Goal: Task Accomplishment & Management: Complete application form

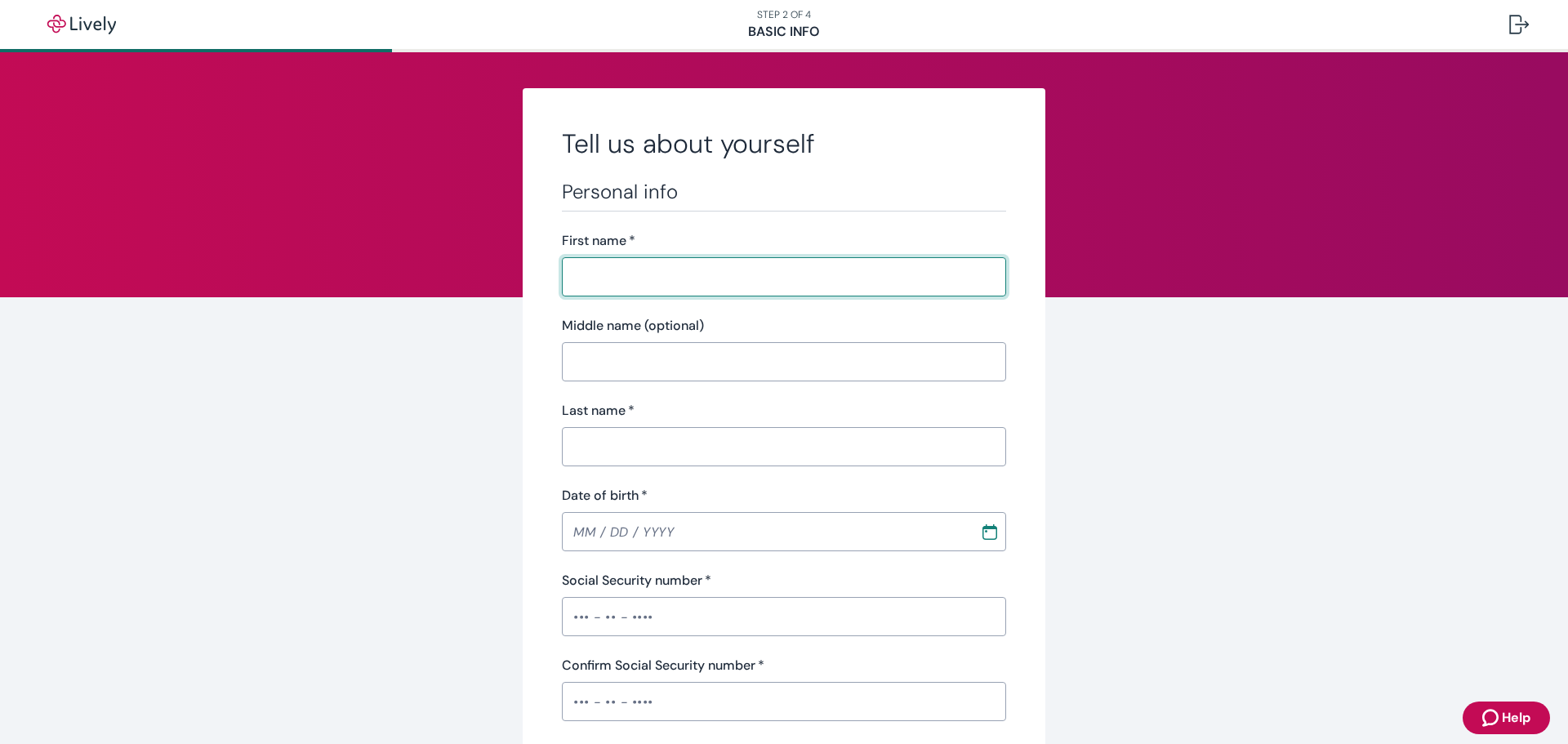
click at [635, 272] on input "First name   *" at bounding box center [784, 277] width 444 height 33
type input "Aira"
click at [621, 353] on input "Middle name (optional)" at bounding box center [784, 362] width 444 height 33
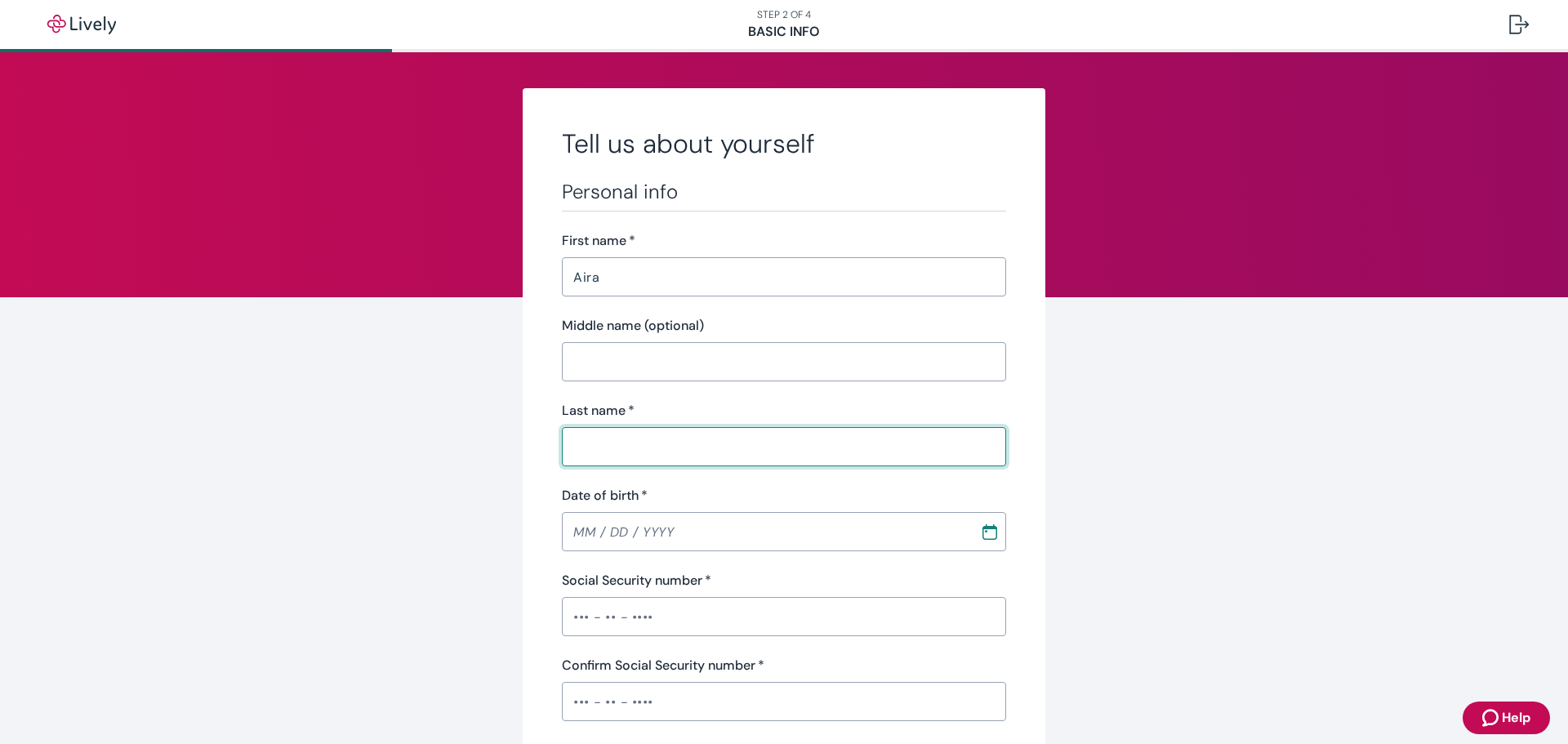
click at [621, 443] on input "Last name   *" at bounding box center [784, 447] width 444 height 33
type input "g"
type input "[PERSON_NAME]"
click at [580, 539] on input "MM / DD / YYYY" at bounding box center [765, 532] width 407 height 33
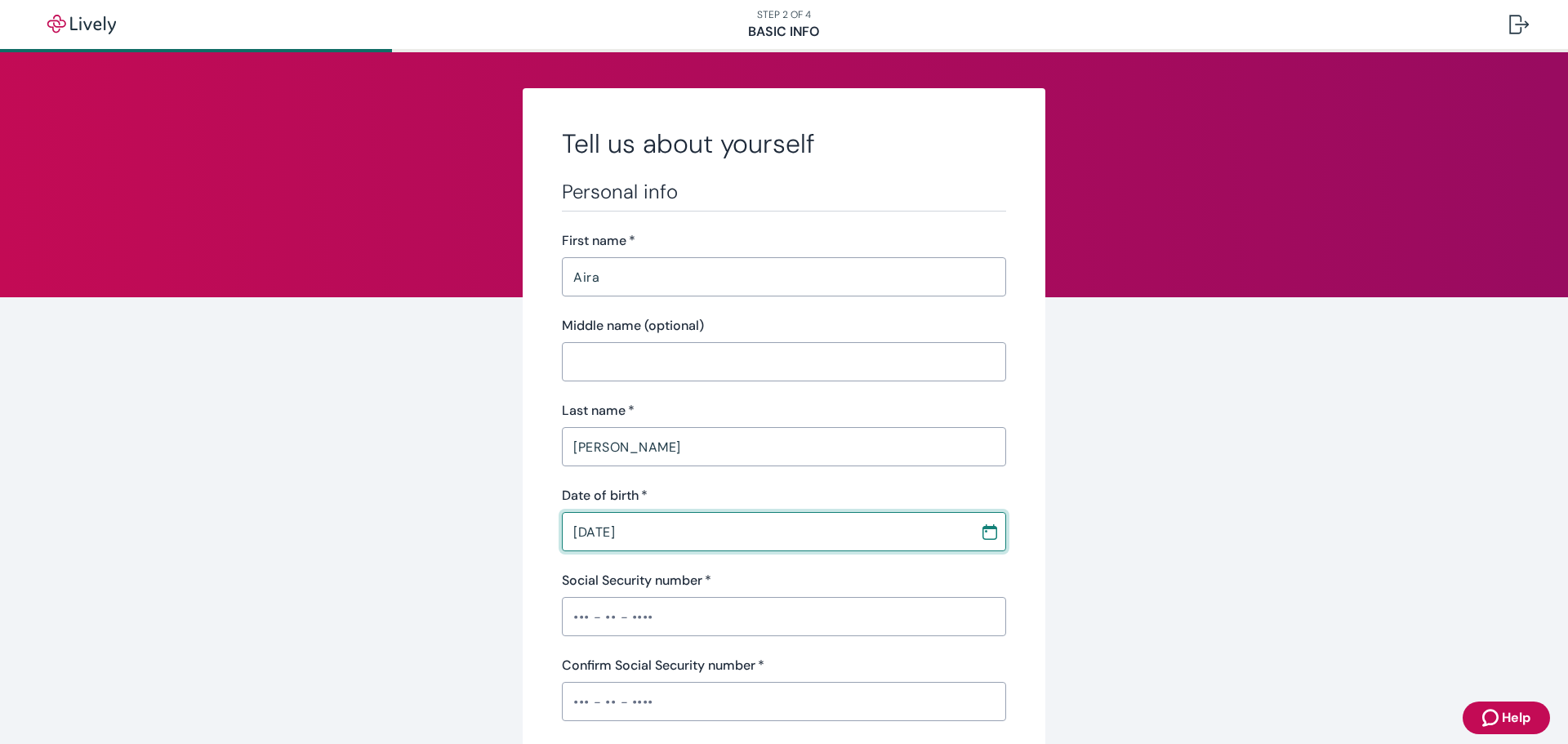
type input "[DATE]"
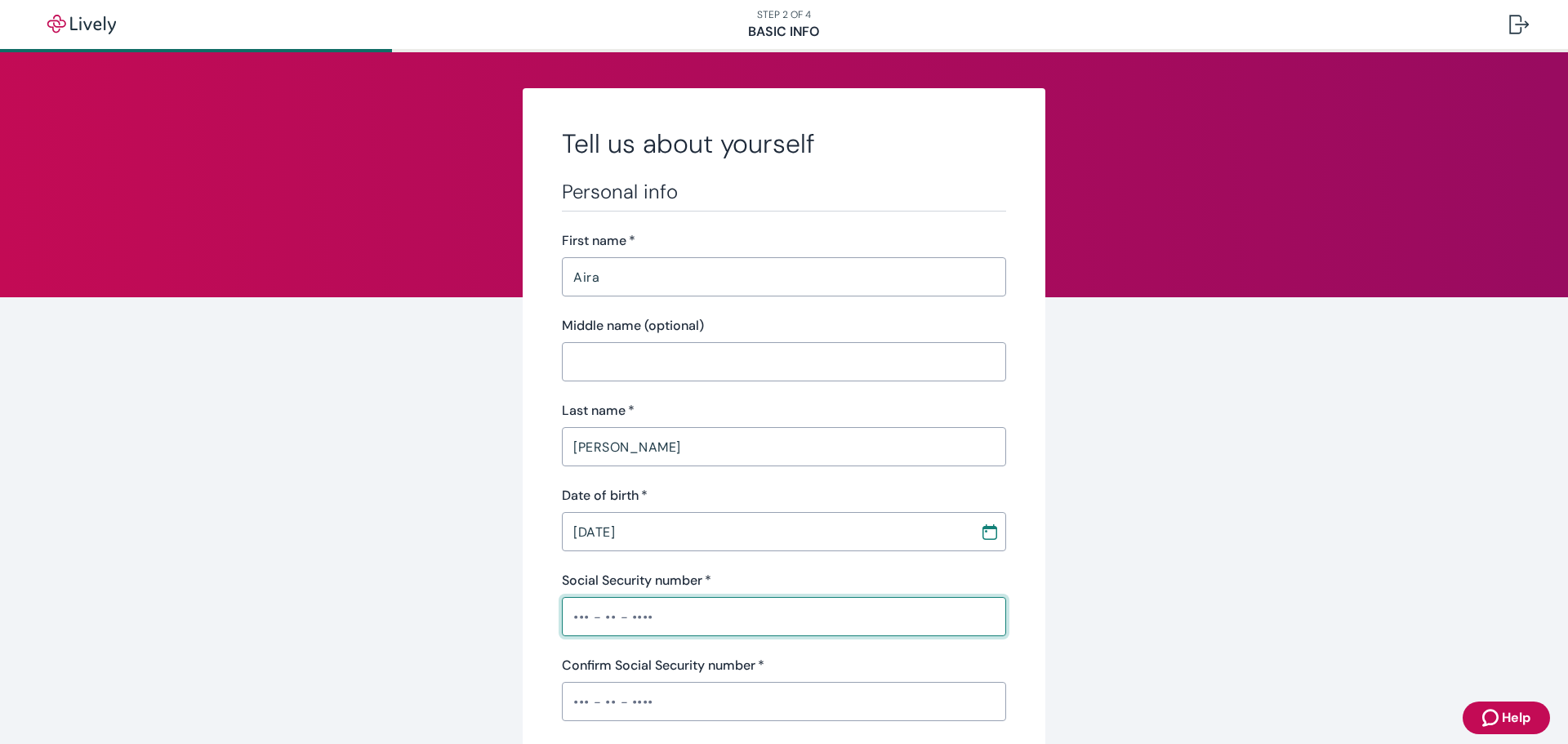
click at [584, 620] on input "Social Security number   *" at bounding box center [784, 617] width 444 height 33
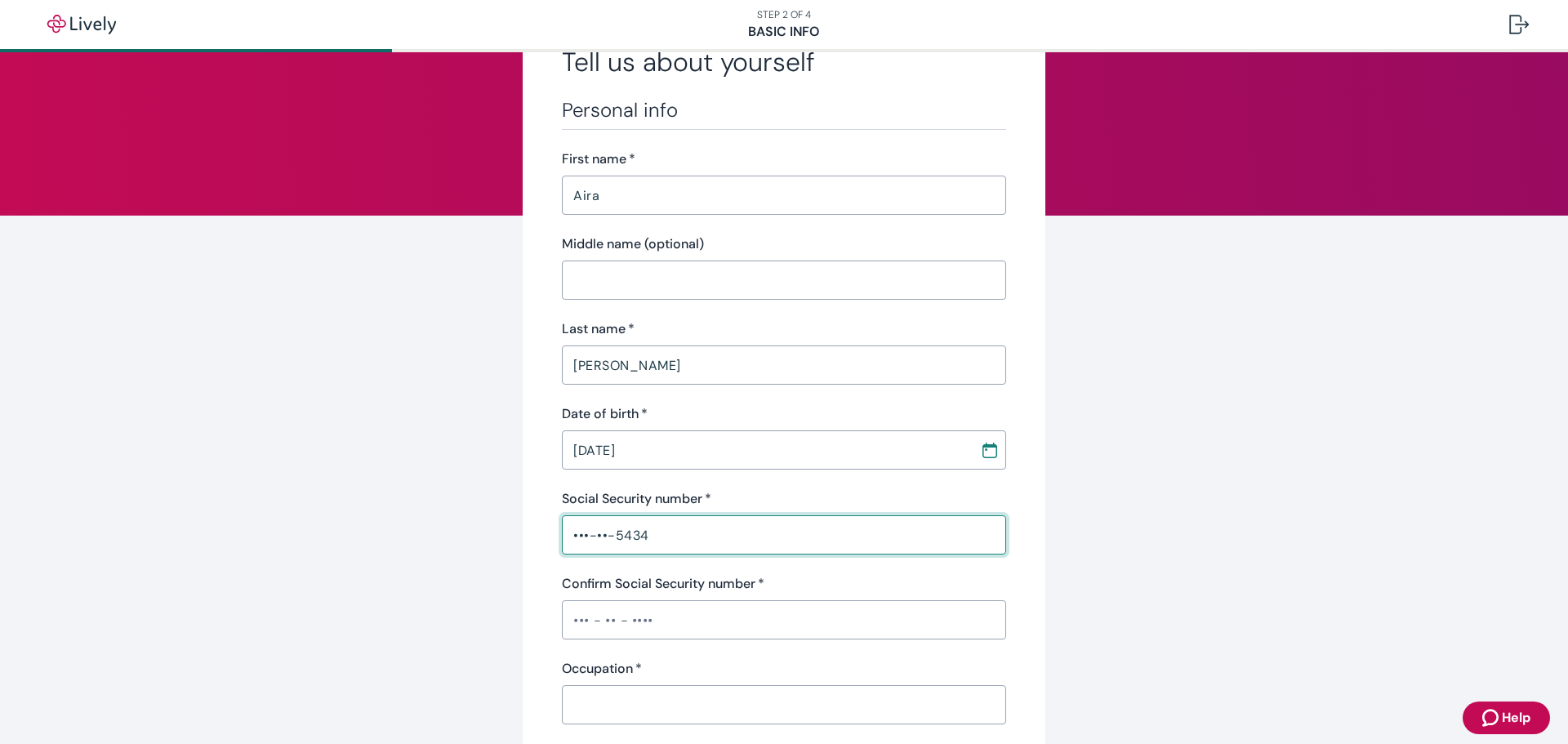
type input "•••-••-5434"
click at [577, 616] on input "Confirm Social Security number   *" at bounding box center [784, 620] width 444 height 33
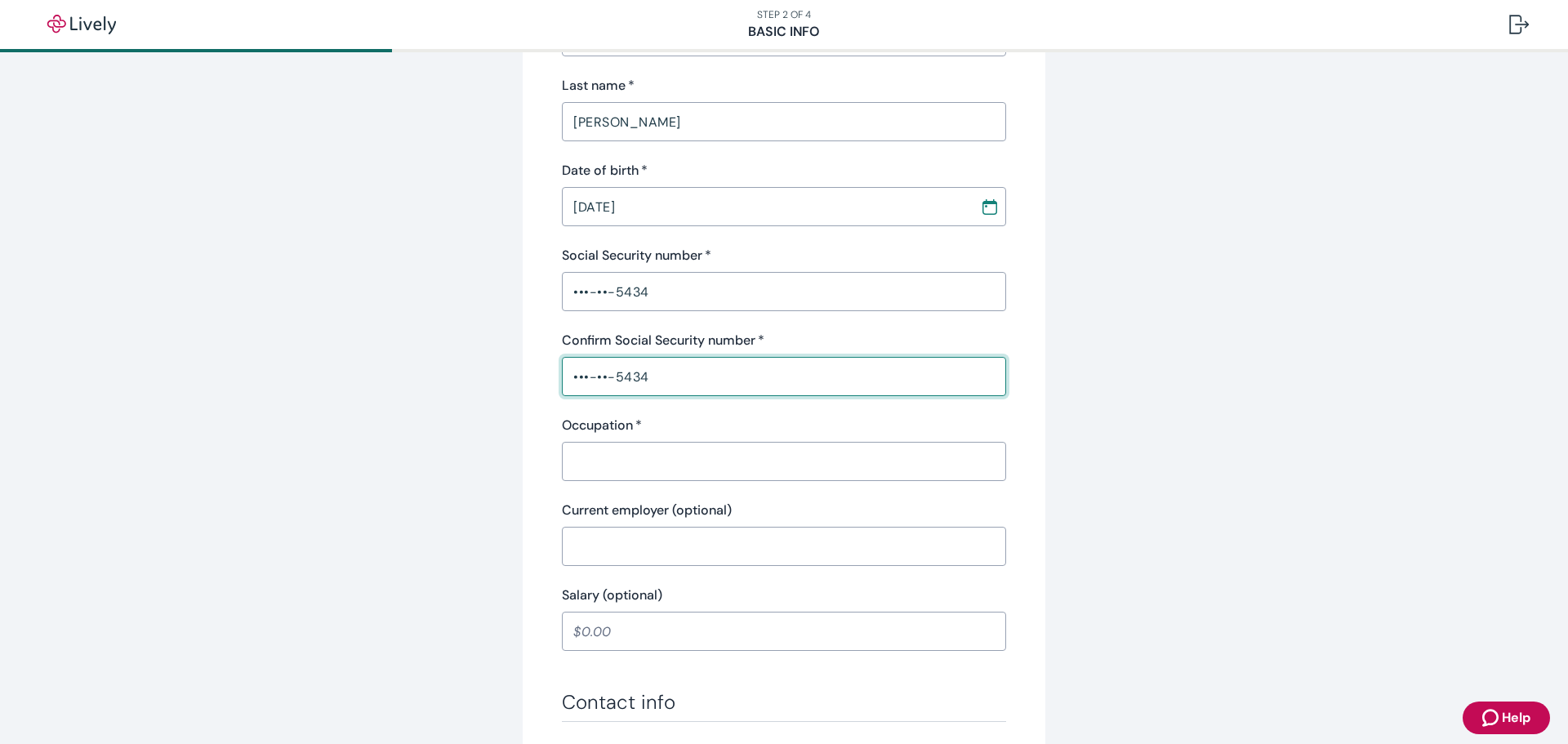
scroll to position [327, 0]
type input "•••-••-5434"
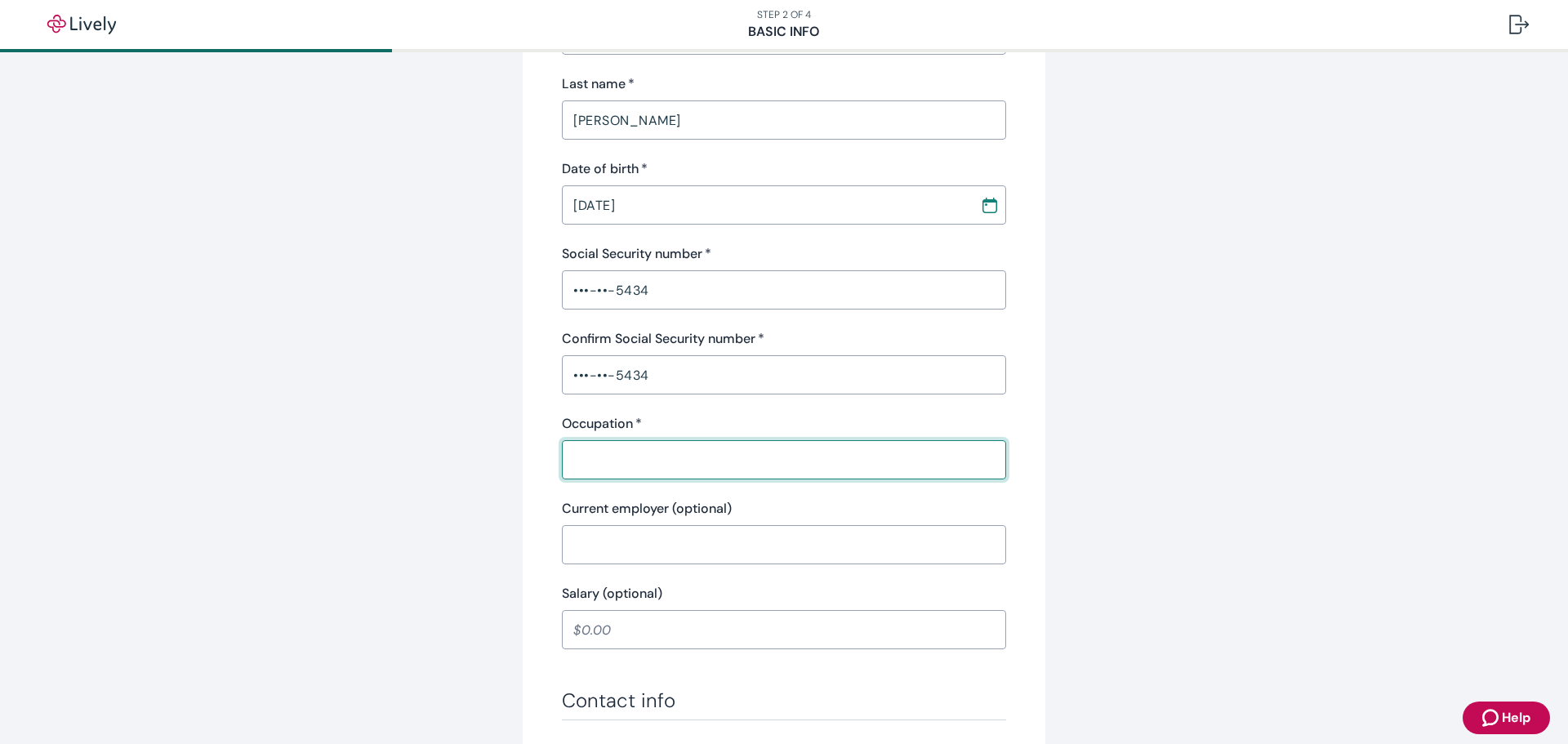
click at [610, 462] on input "Occupation   *" at bounding box center [784, 460] width 444 height 33
type input "Medical Records"
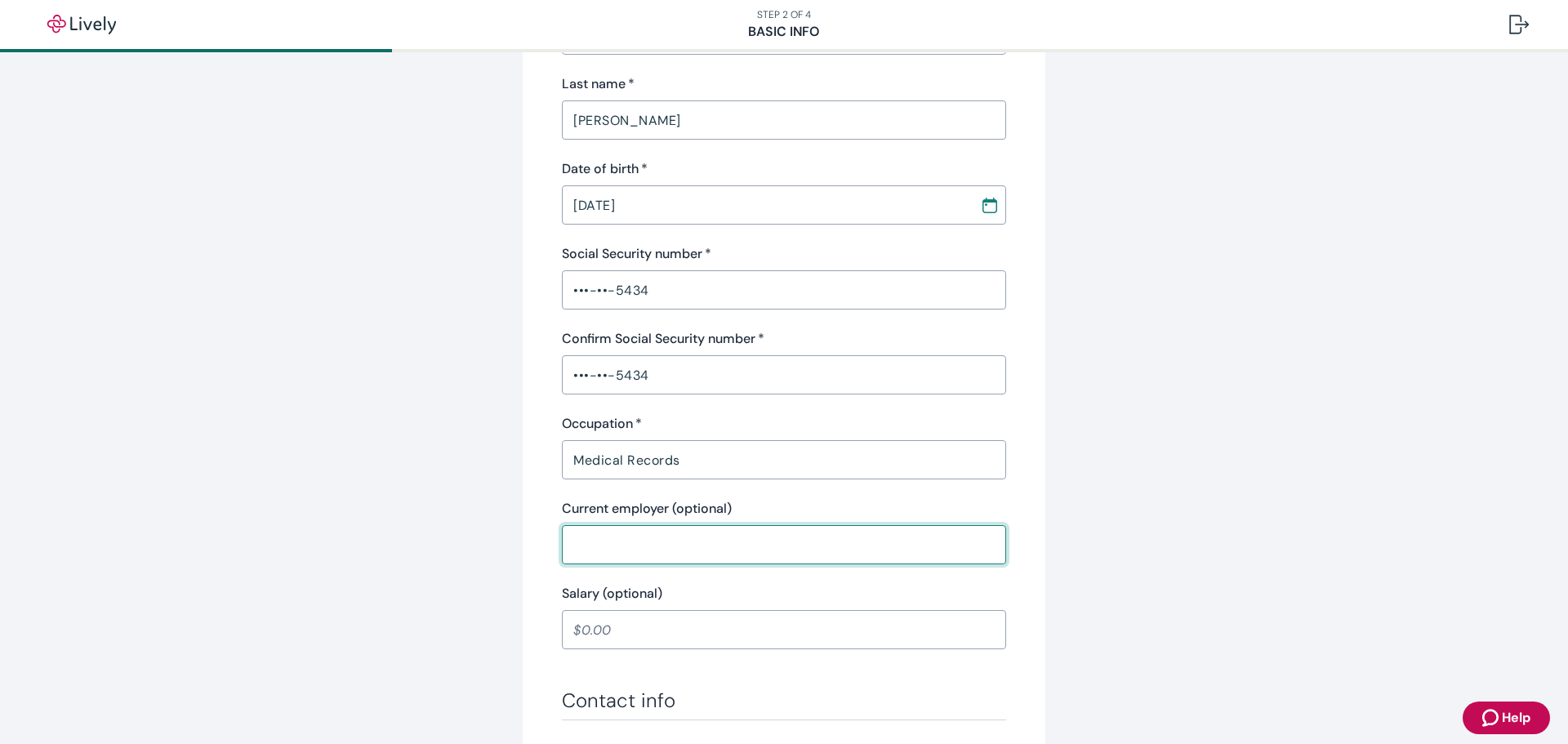
click at [630, 539] on input "Current employer (optional)" at bounding box center [784, 545] width 444 height 33
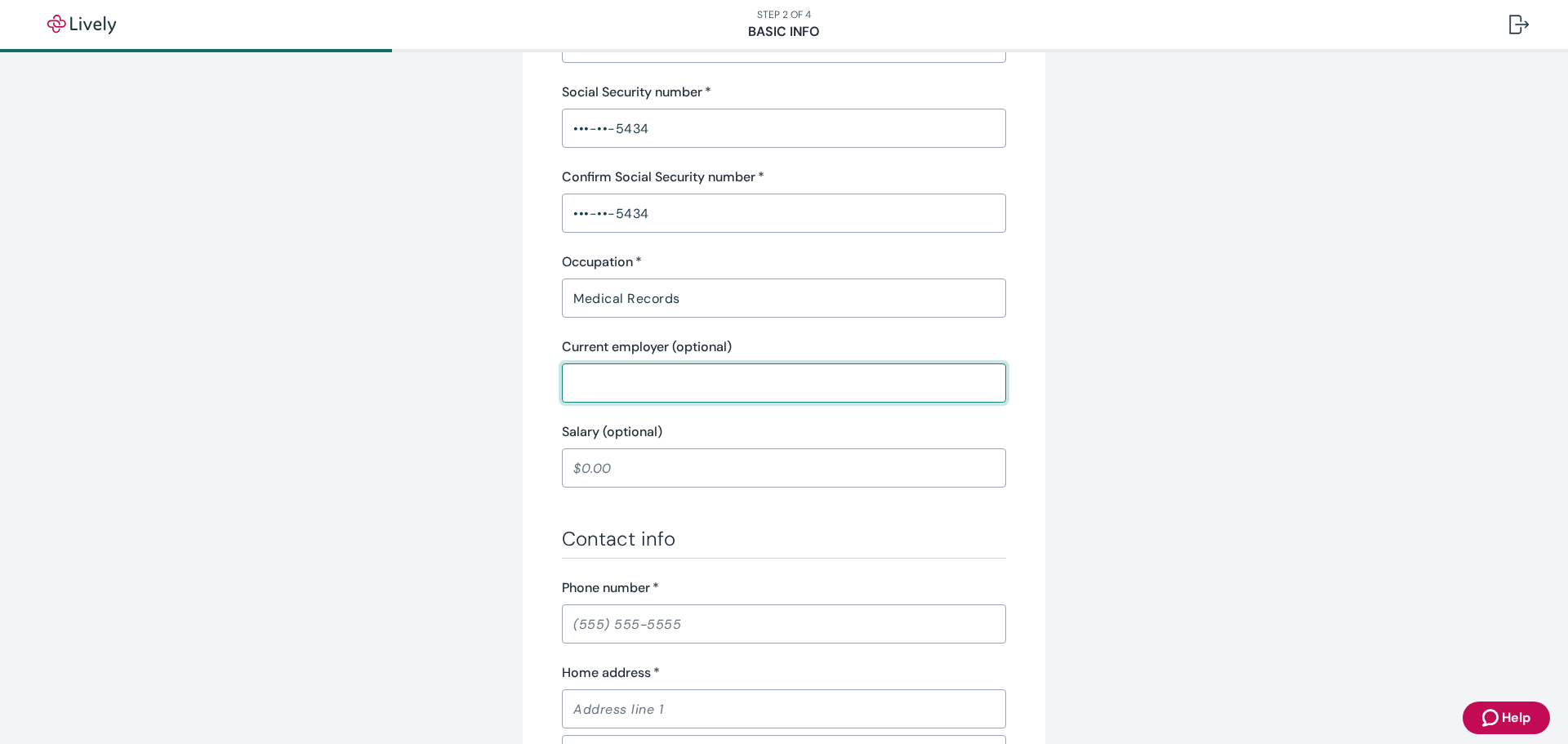
scroll to position [571, 0]
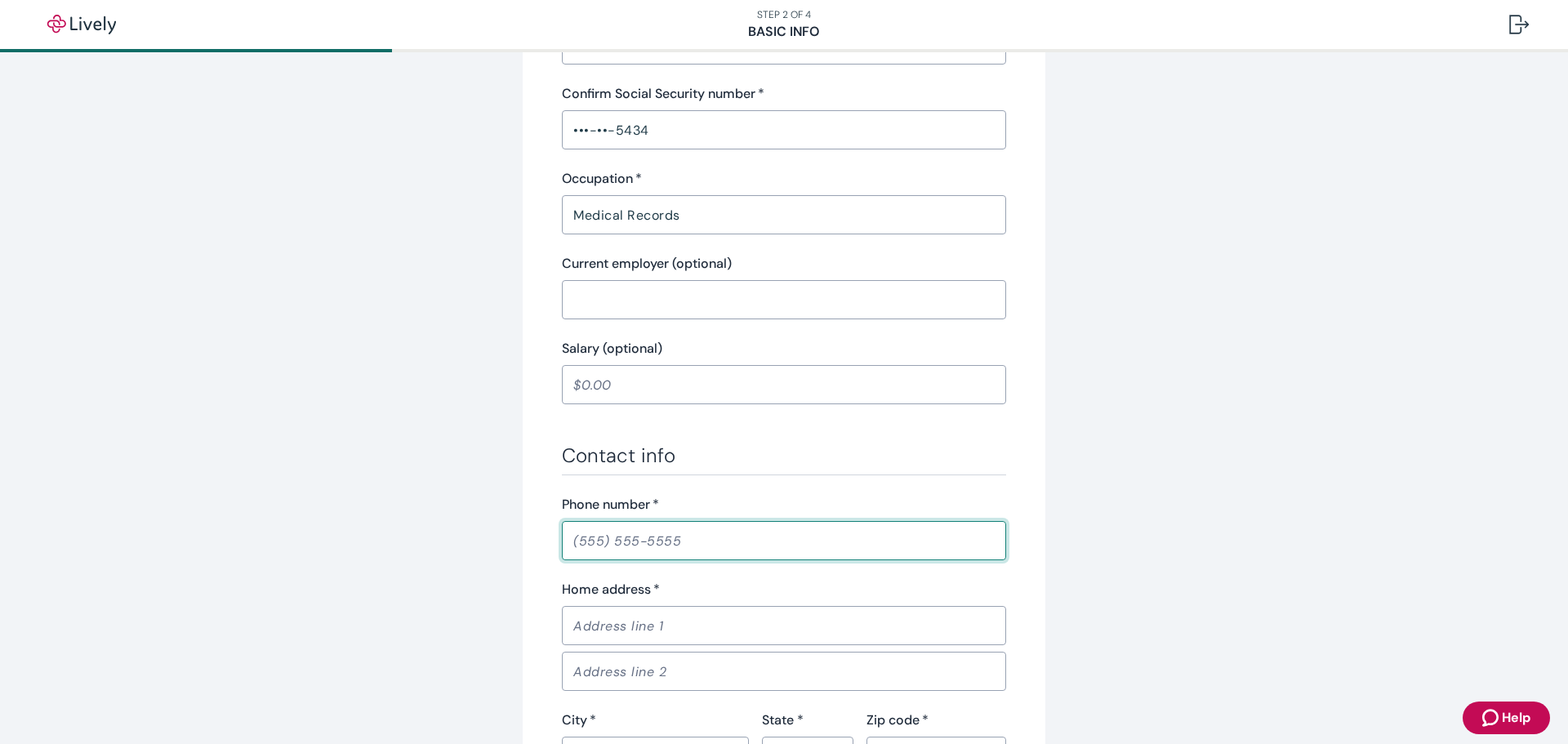
click at [575, 537] on input "Phone number   *" at bounding box center [784, 541] width 444 height 33
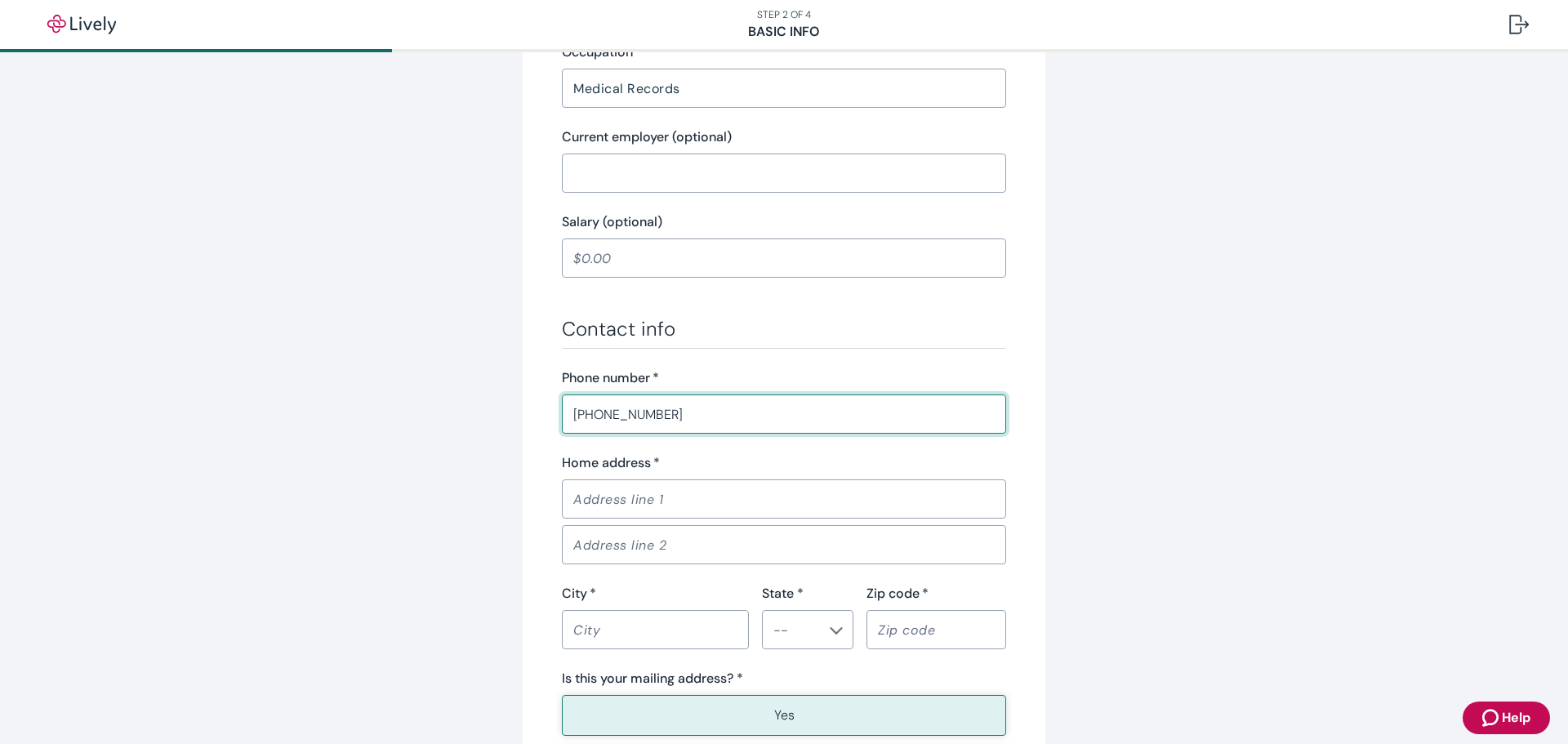
scroll to position [735, 0]
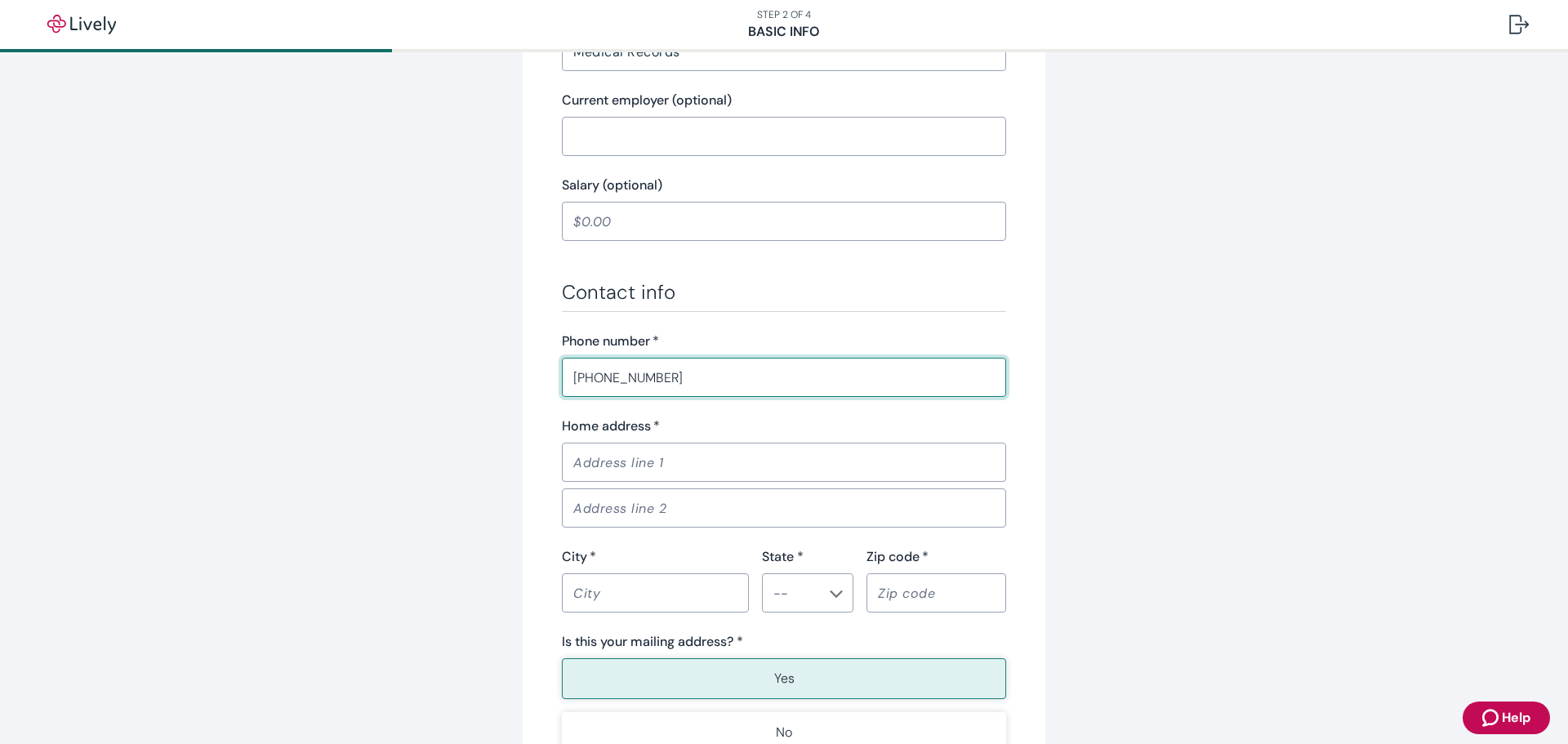
type input "[PHONE_NUMBER]"
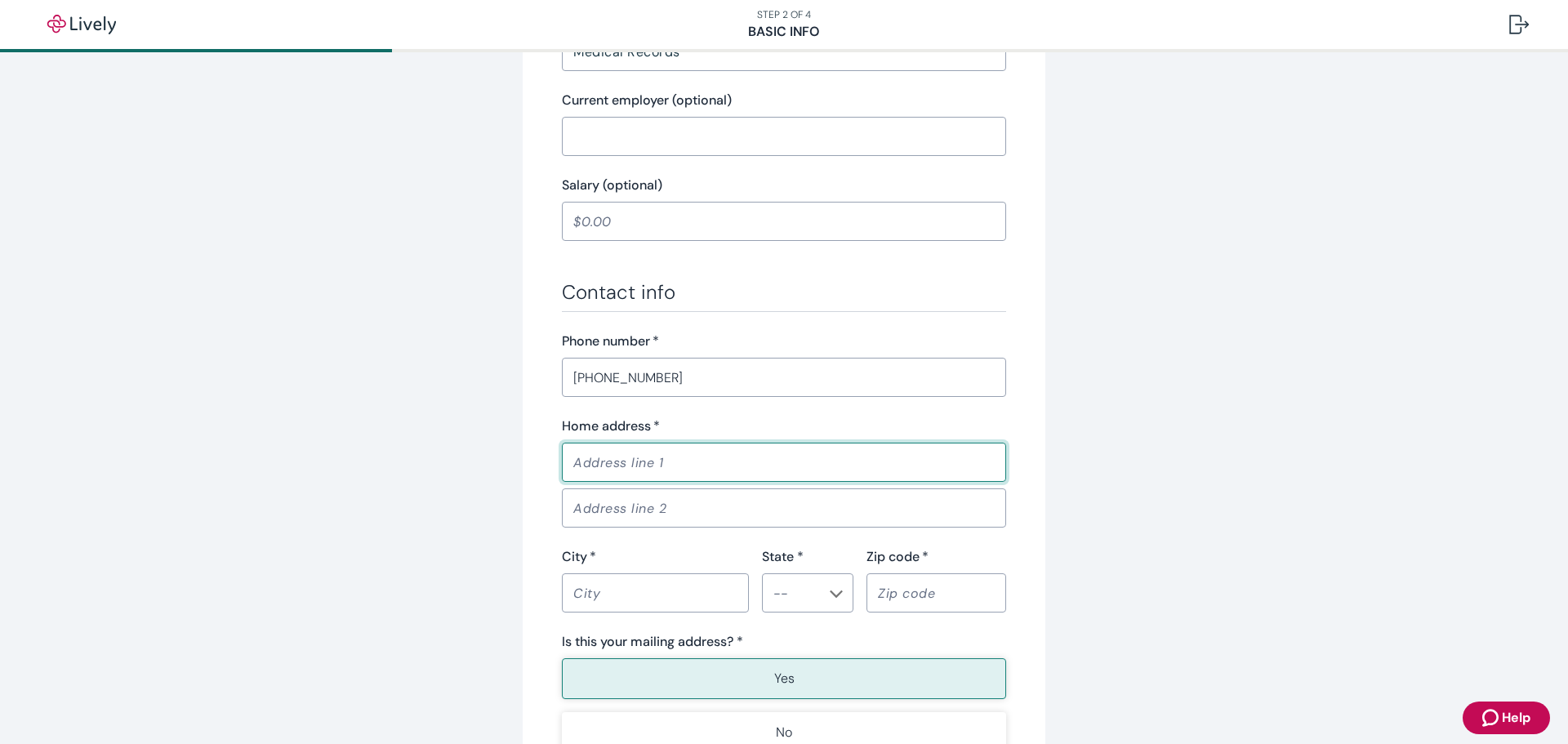
click at [637, 471] on input "Home address   *" at bounding box center [784, 462] width 444 height 33
type input "[STREET_ADDRESS]"
click at [703, 592] on input "City   *" at bounding box center [655, 593] width 187 height 33
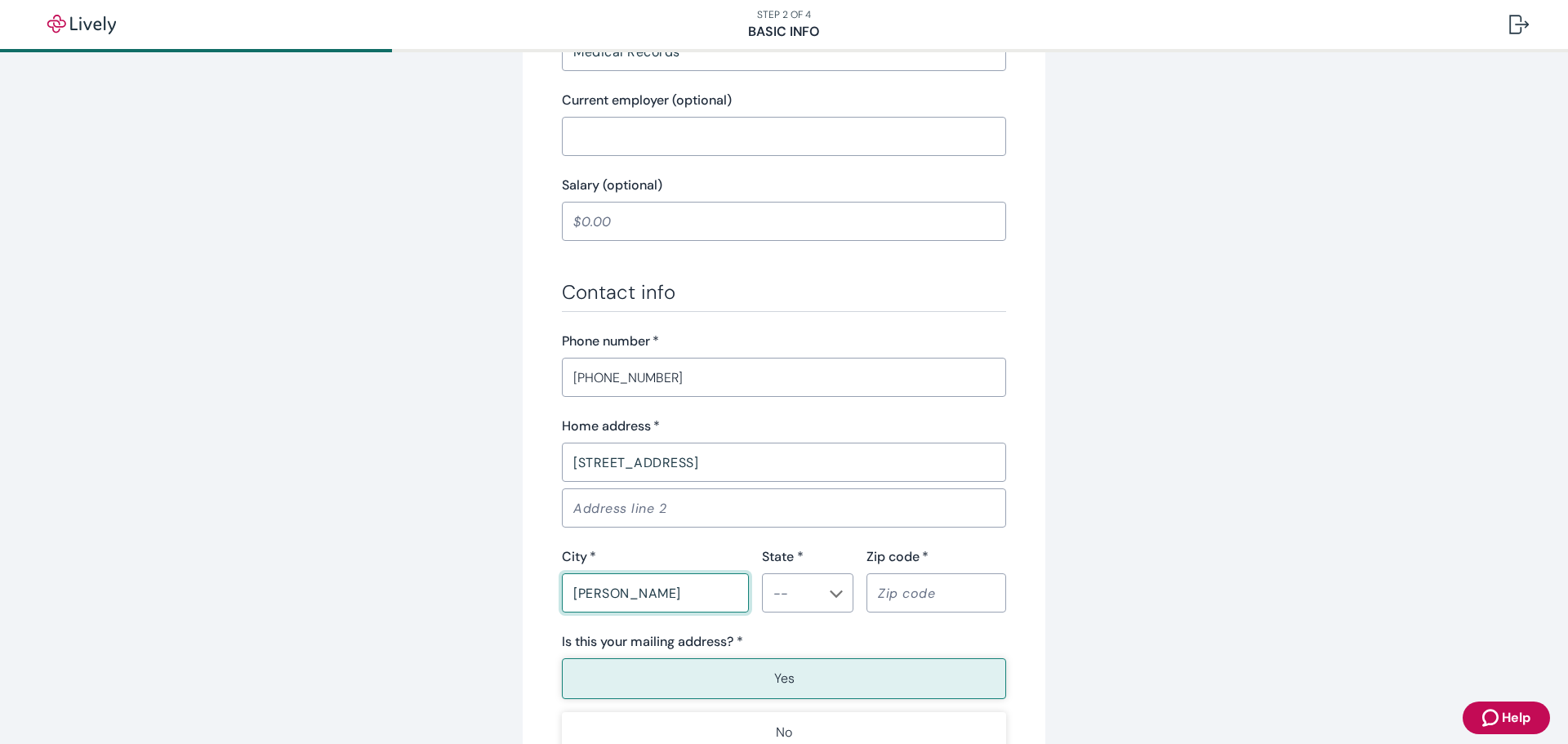
click at [831, 599] on icon "Chevron icon" at bounding box center [836, 594] width 13 height 13
type input "[PERSON_NAME]"
click at [784, 378] on li "[GEOGRAPHIC_DATA]" at bounding box center [802, 379] width 92 height 30
type input "[GEOGRAPHIC_DATA]"
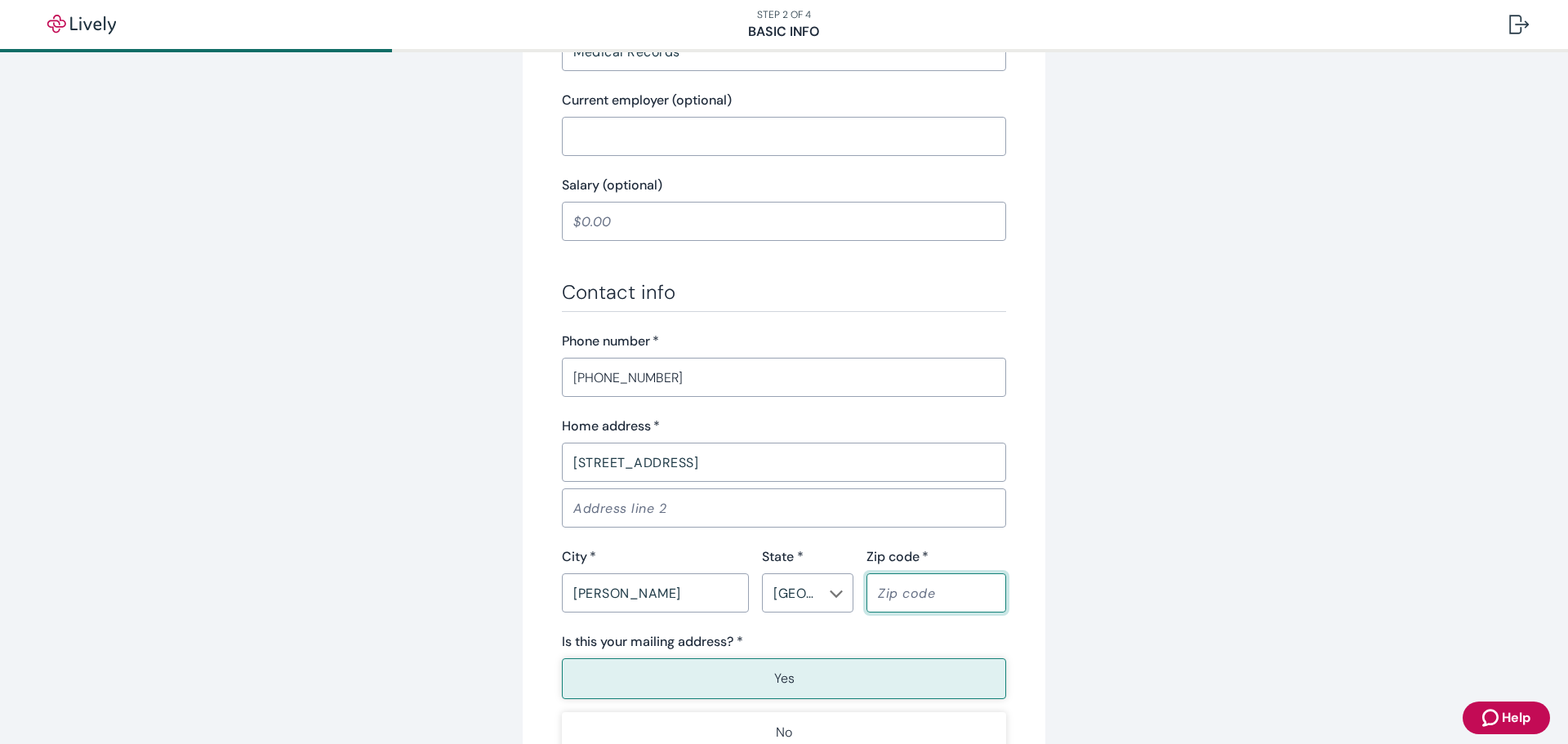
click at [916, 595] on input "Zip code   *" at bounding box center [936, 593] width 140 height 33
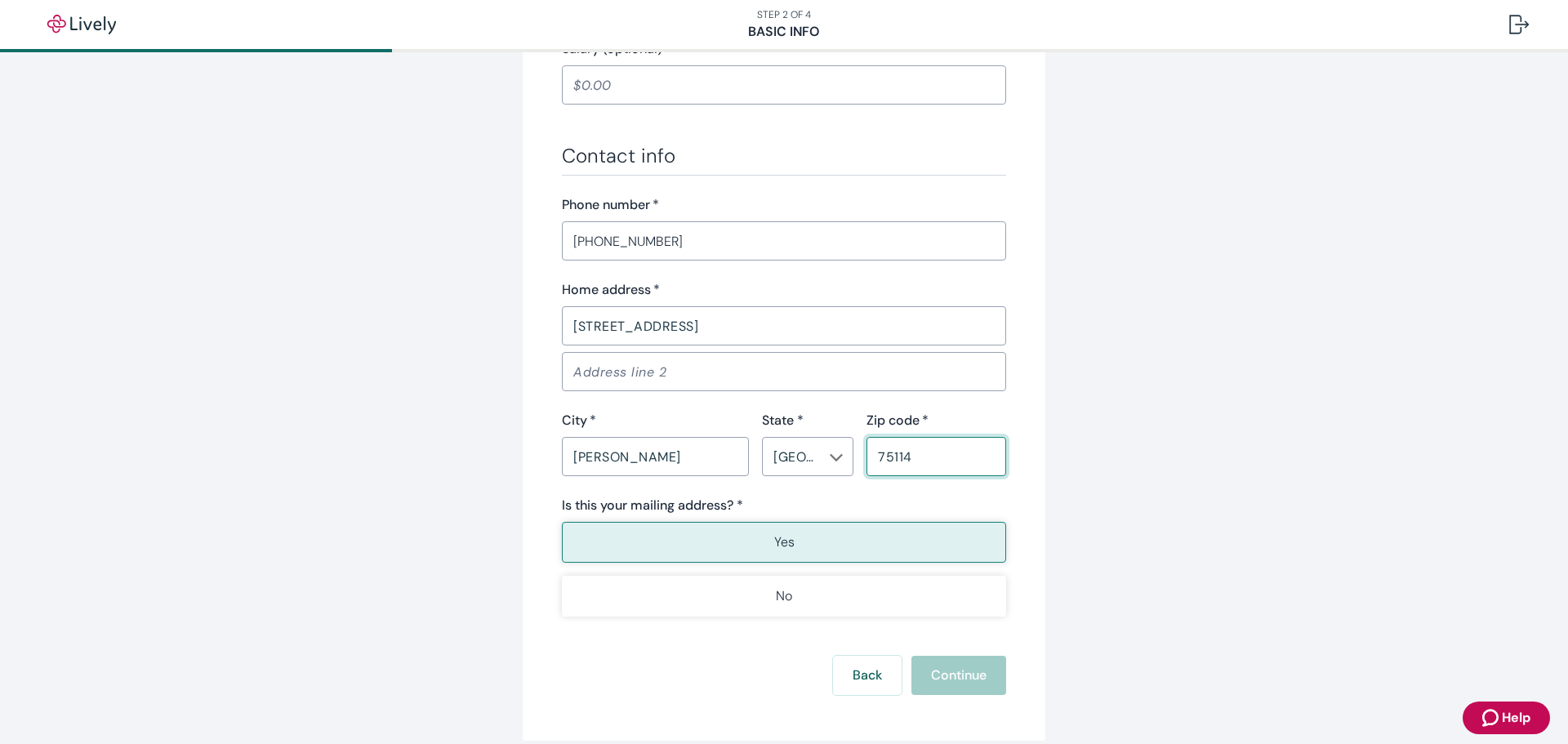
scroll to position [898, 0]
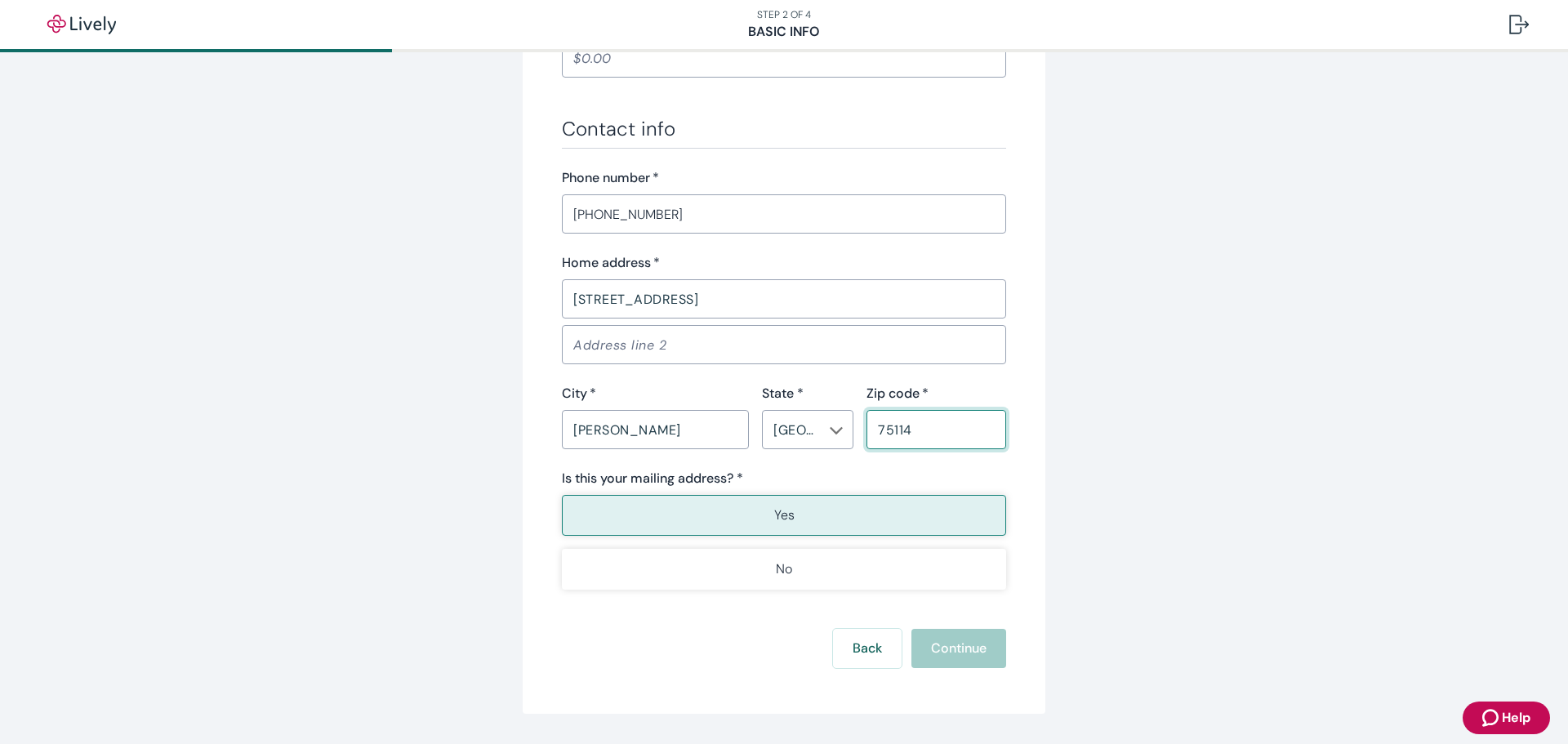
type input "75114"
click at [795, 525] on button "Yes" at bounding box center [784, 514] width 444 height 40
click at [943, 648] on button "Continue" at bounding box center [959, 648] width 95 height 39
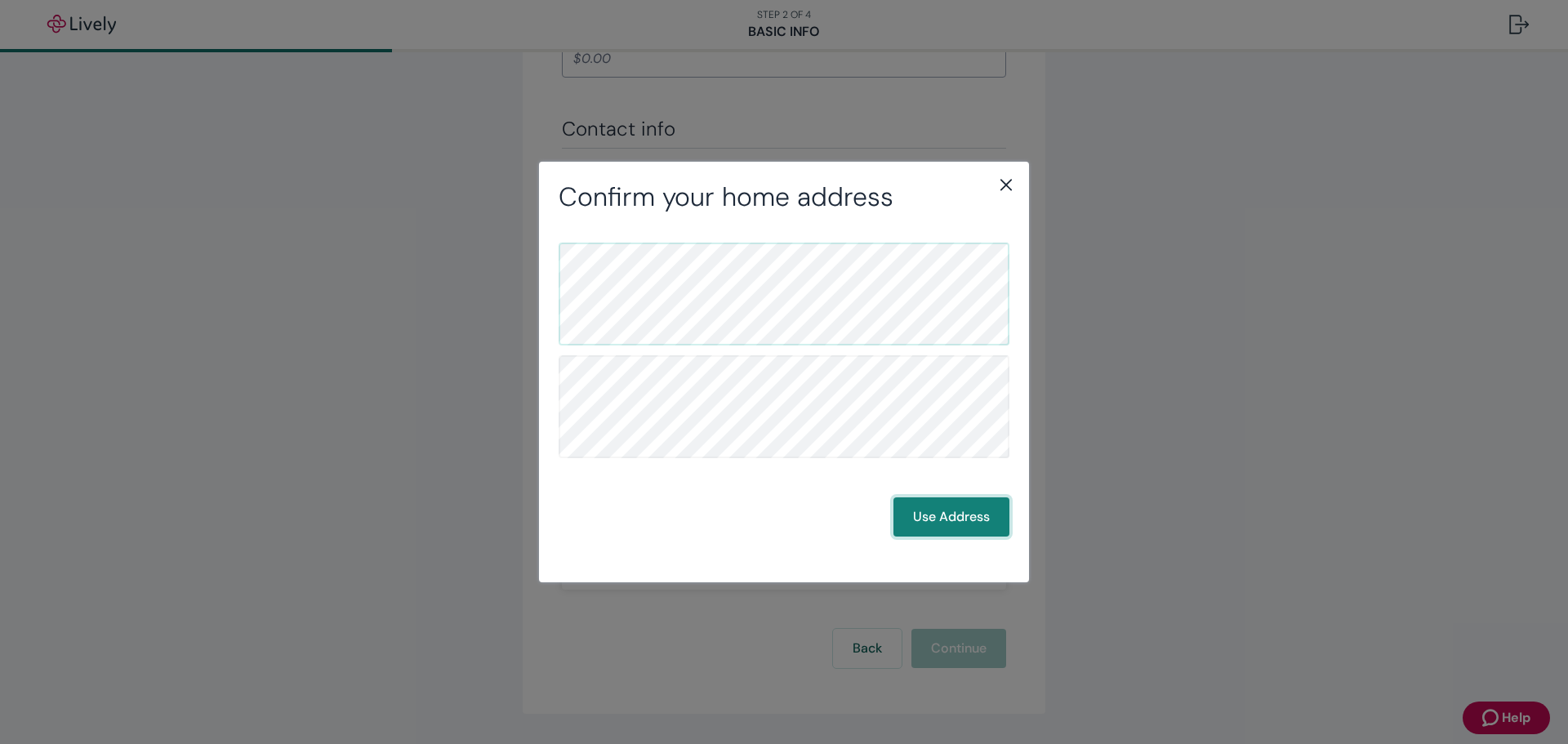
click at [950, 508] on button "Use Address" at bounding box center [951, 516] width 116 height 39
click at [959, 514] on button "Use Address" at bounding box center [951, 516] width 116 height 39
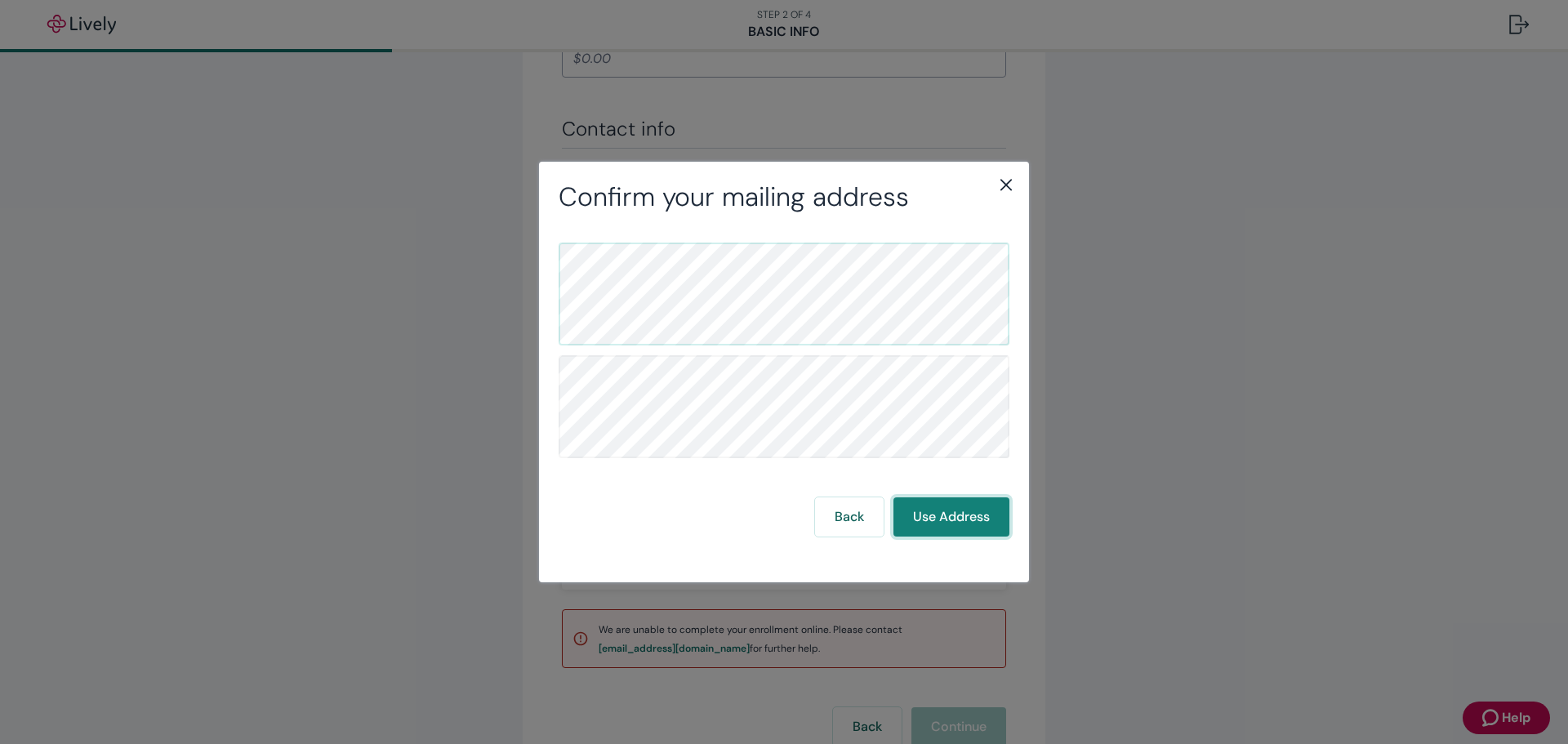
click at [958, 518] on button "Use Address" at bounding box center [951, 516] width 116 height 39
click at [940, 514] on button "Use Address" at bounding box center [951, 516] width 116 height 39
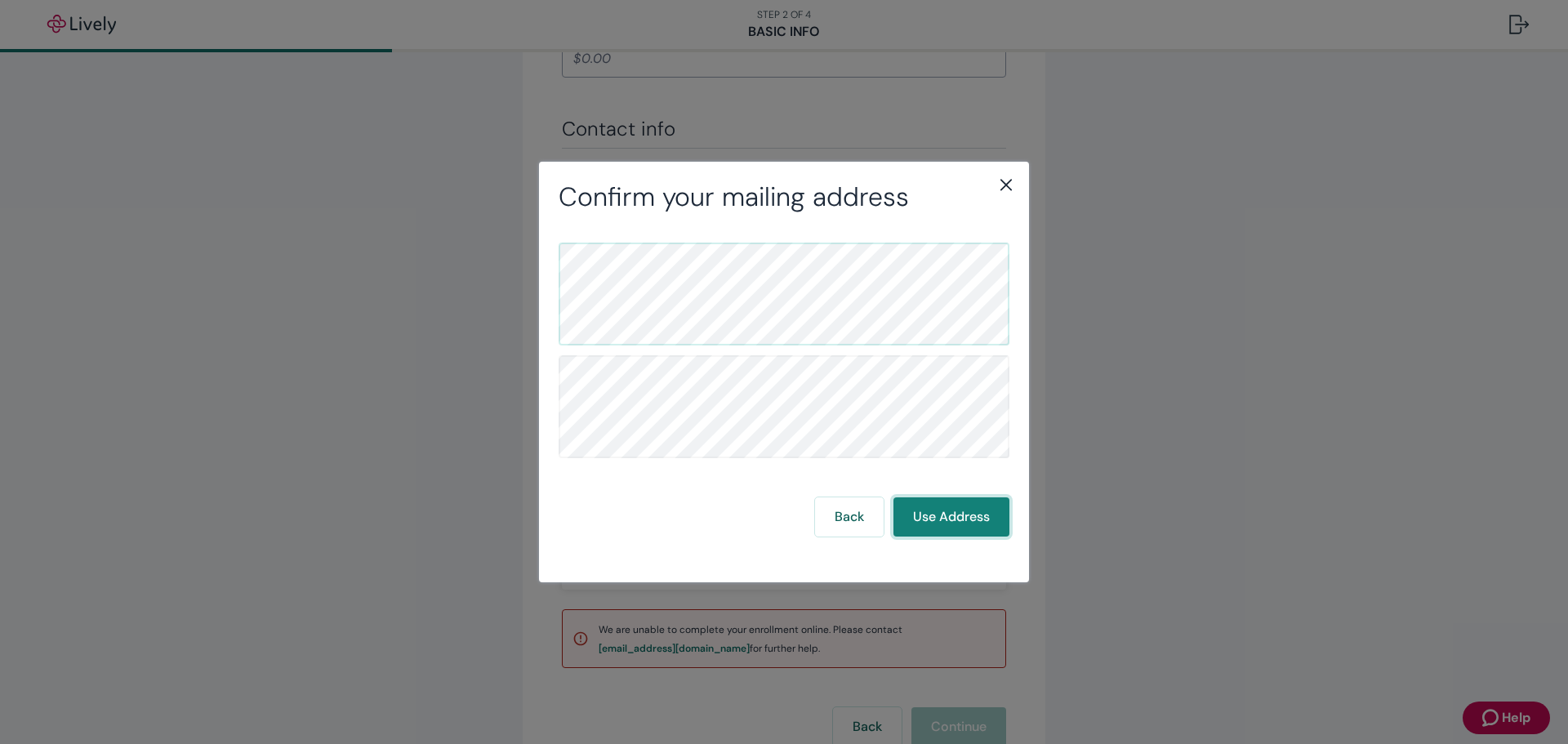
click at [940, 514] on button "Use Address" at bounding box center [951, 516] width 116 height 39
click at [953, 516] on button "Use Address" at bounding box center [951, 516] width 116 height 39
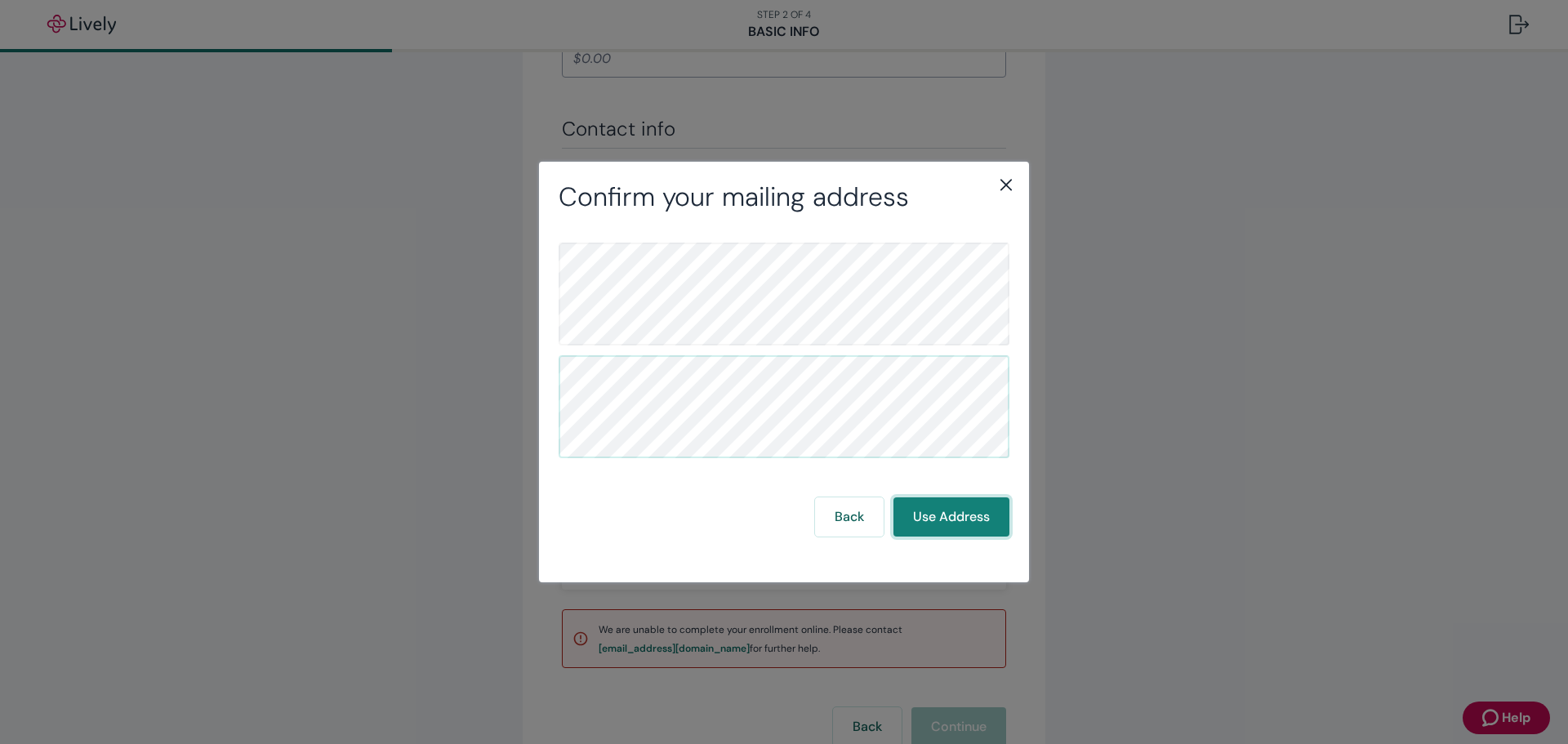
click at [953, 516] on button "Use Address" at bounding box center [951, 516] width 116 height 39
click at [964, 519] on button "Use Address" at bounding box center [951, 516] width 116 height 39
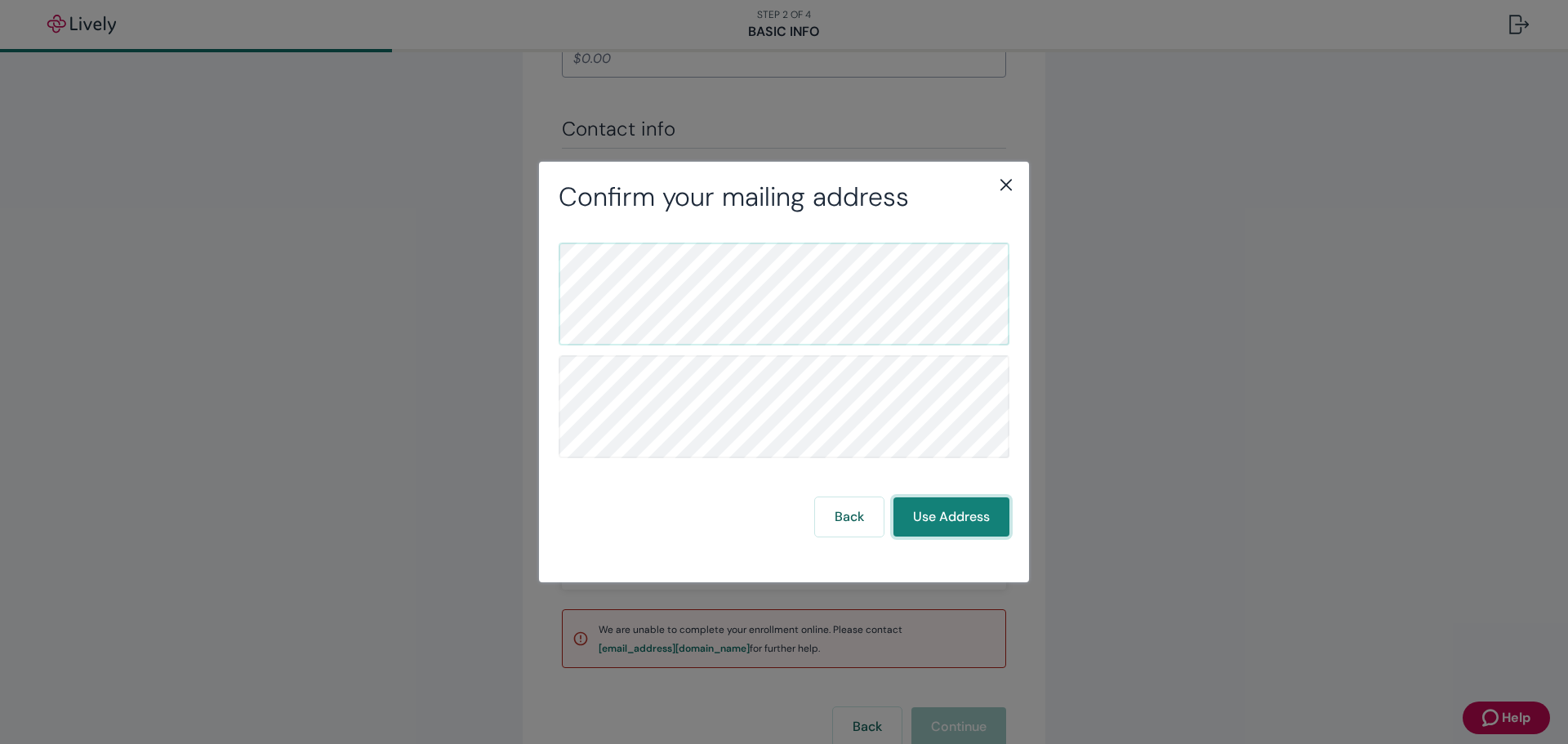
click at [964, 519] on button "Use Address" at bounding box center [951, 516] width 116 height 39
click at [982, 514] on button "Use Address" at bounding box center [951, 516] width 116 height 39
click at [1003, 182] on icon "close" at bounding box center [1007, 186] width 12 height 12
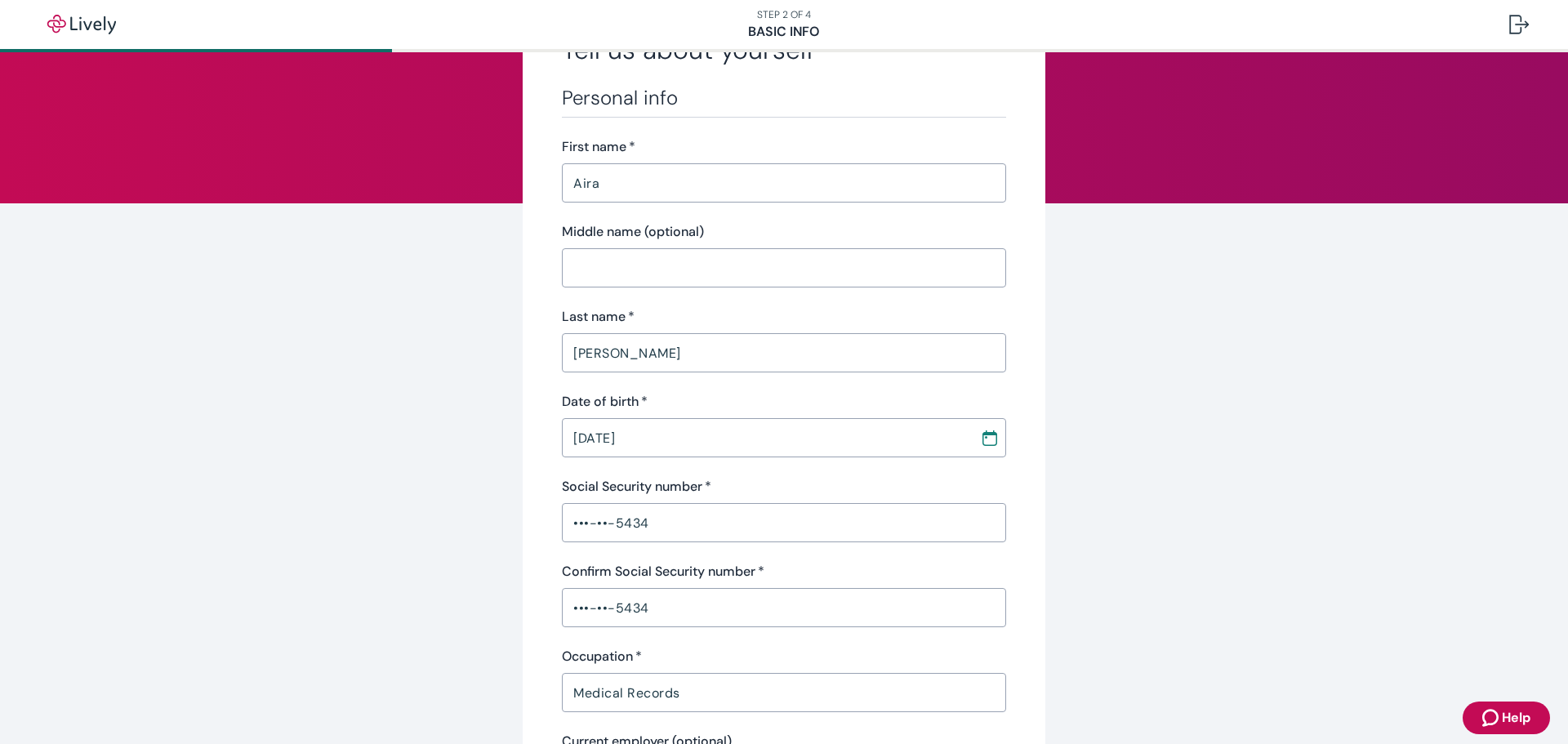
scroll to position [0, 0]
